Goal: Task Accomplishment & Management: Manage account settings

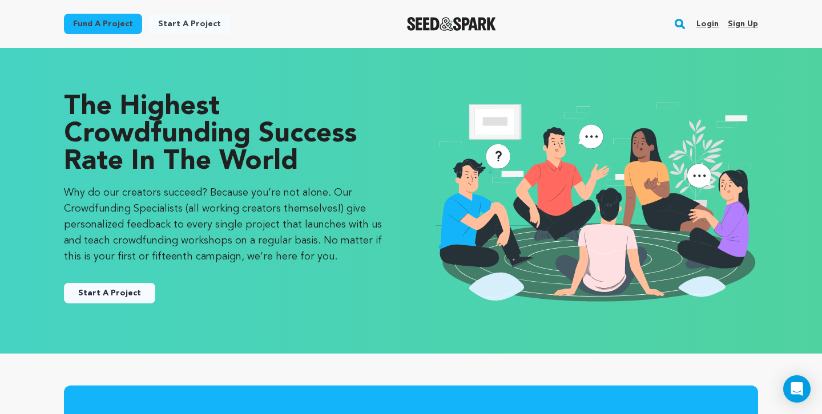
click at [704, 22] on link "Login" at bounding box center [707, 24] width 22 height 18
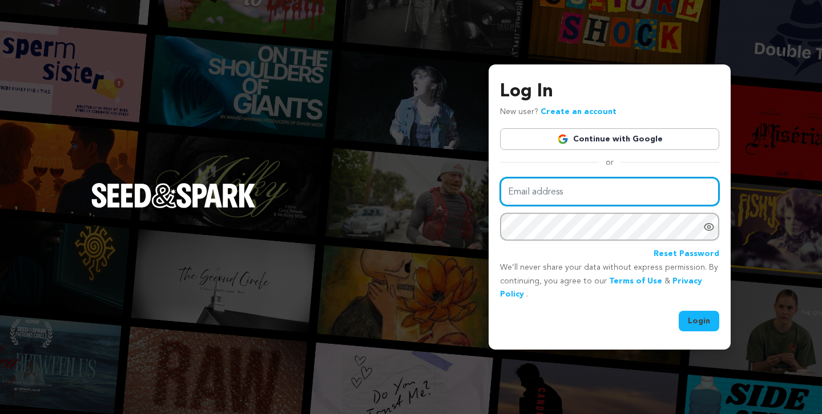
type input "1maximumjoy@gmail.com"
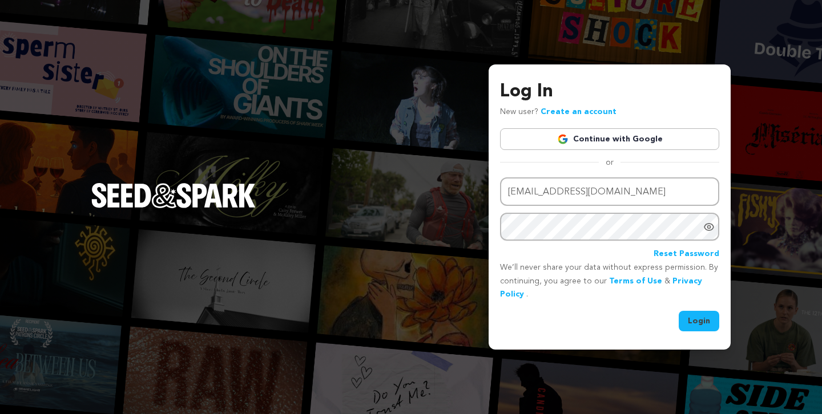
click at [696, 319] on button "Login" at bounding box center [699, 321] width 41 height 21
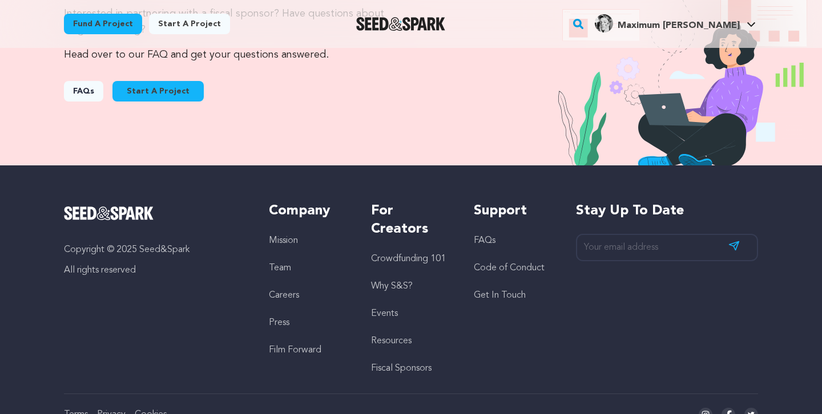
scroll to position [1278, 0]
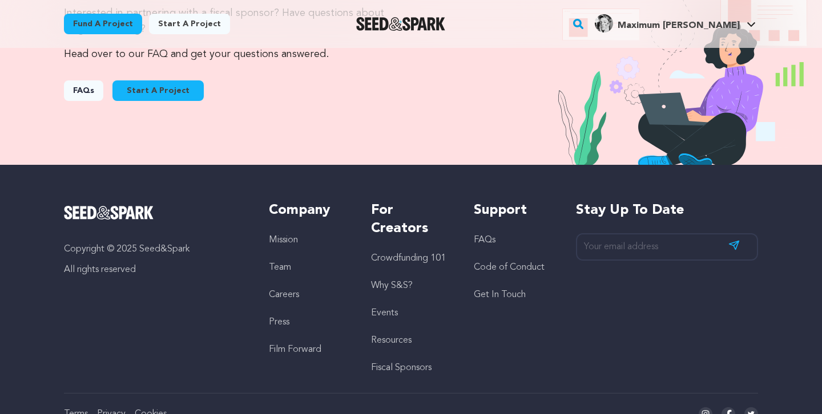
click at [483, 240] on link "FAQs" at bounding box center [485, 240] width 22 height 9
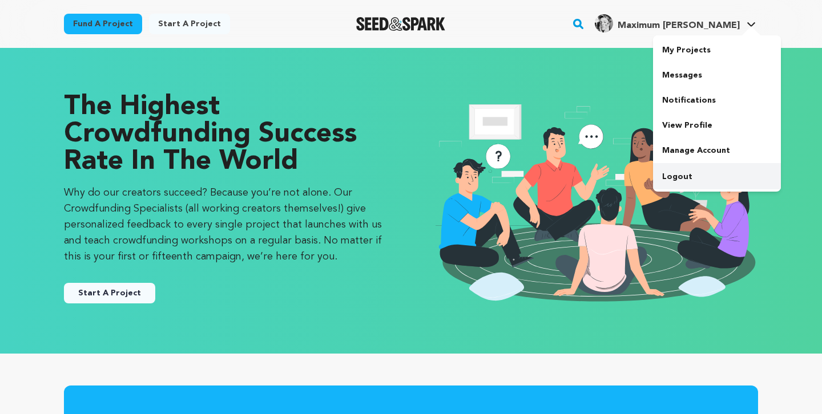
click at [683, 168] on link "Logout" at bounding box center [717, 176] width 128 height 25
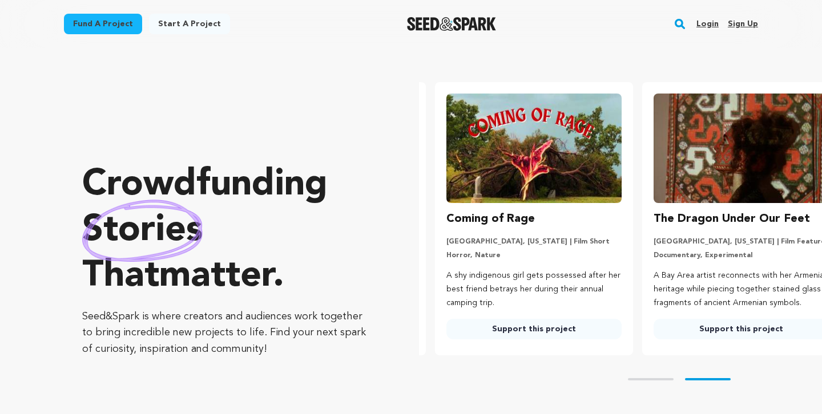
scroll to position [0, 216]
